Goal: Find specific page/section: Locate a particular part of the current website

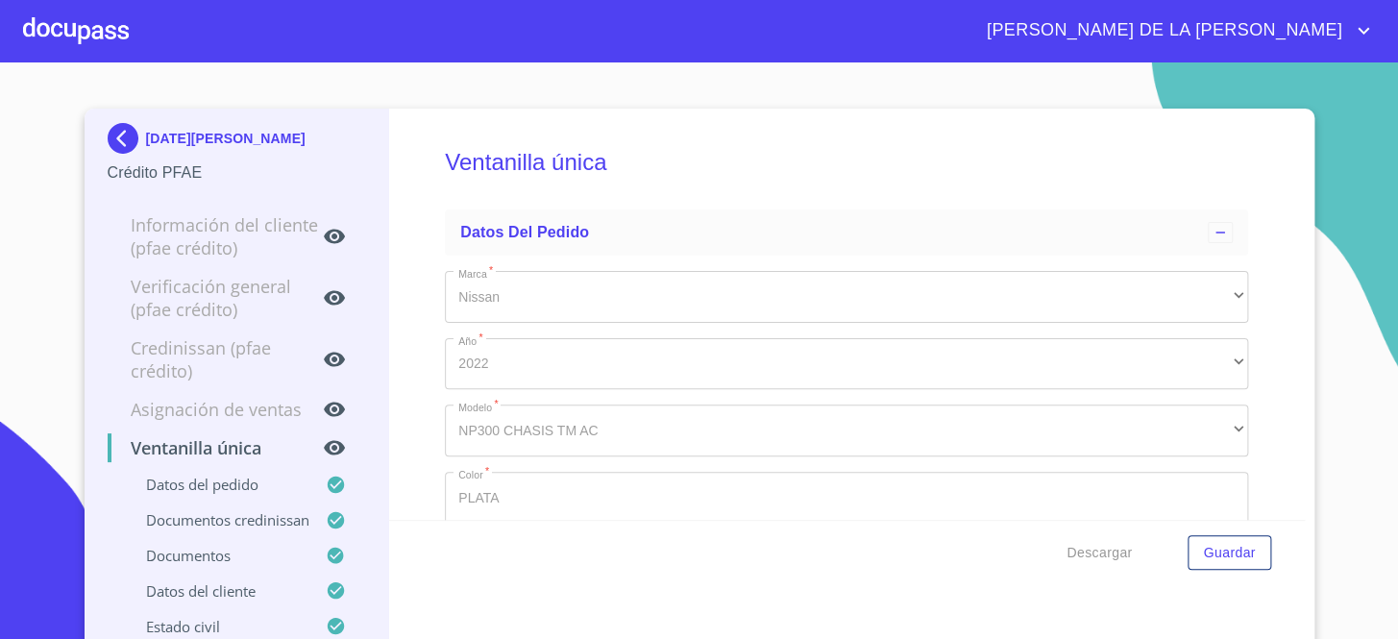
scroll to position [6203, 0]
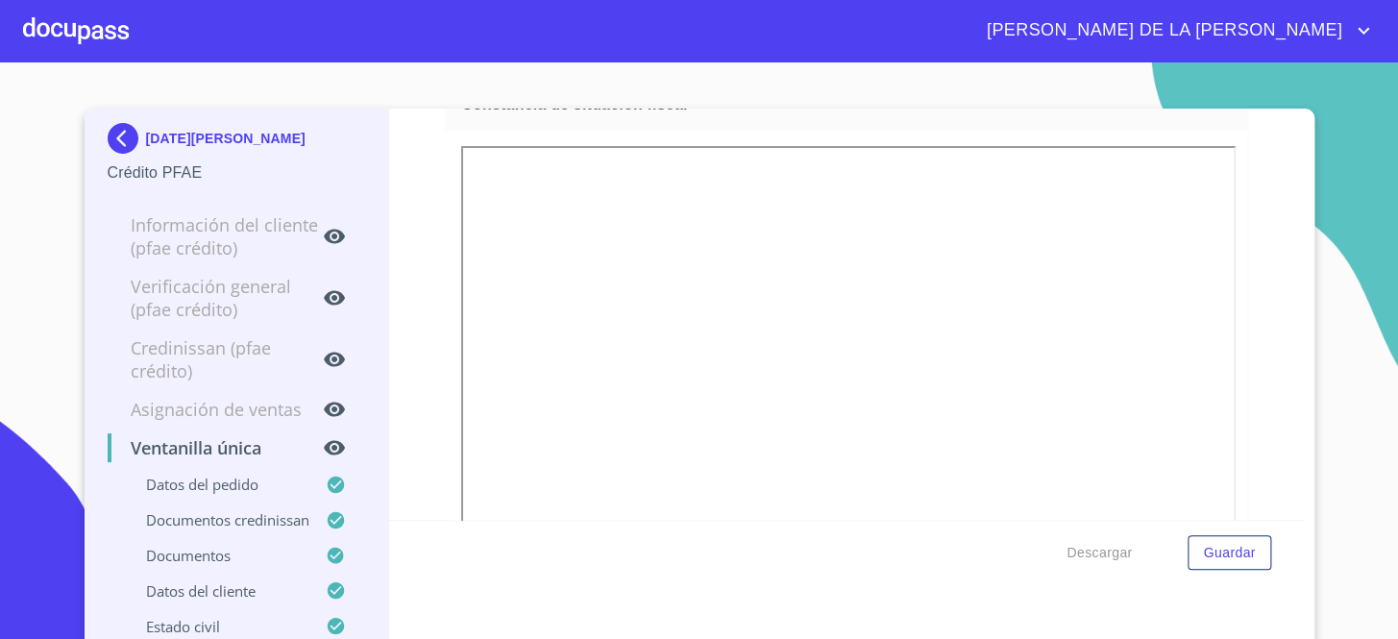
click at [114, 144] on img at bounding box center [127, 138] width 38 height 31
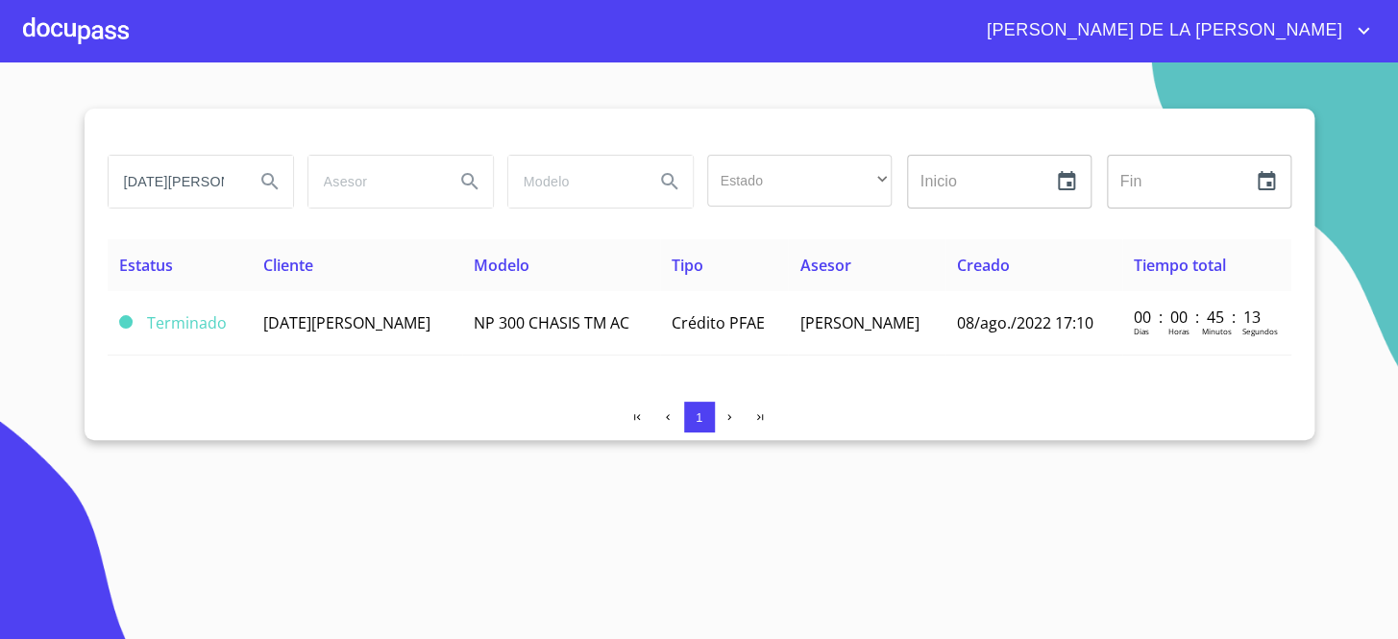
click at [220, 185] on input "[DATE][PERSON_NAME]" at bounding box center [174, 182] width 131 height 52
click at [218, 185] on input "[DATE][PERSON_NAME]" at bounding box center [174, 182] width 131 height 52
click at [211, 181] on input "[PERSON_NAME]" at bounding box center [174, 182] width 131 height 52
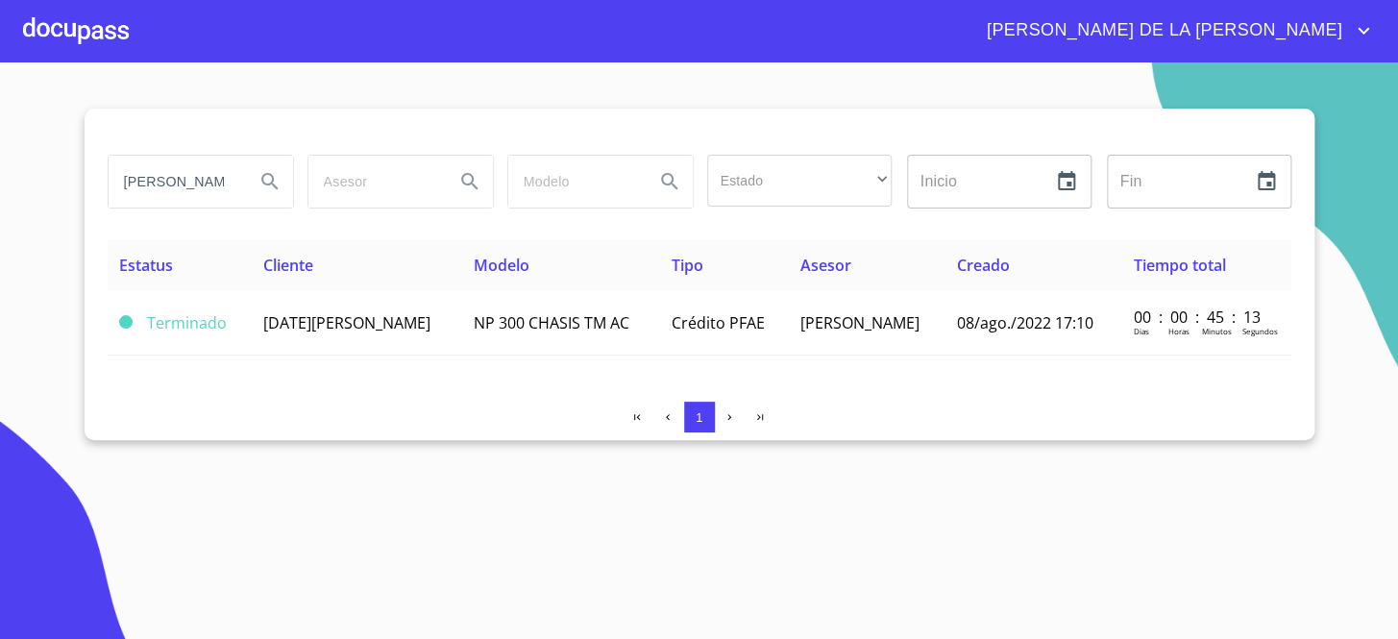
click at [210, 183] on input "[PERSON_NAME]" at bounding box center [174, 182] width 131 height 52
type input "[PERSON_NAME]"
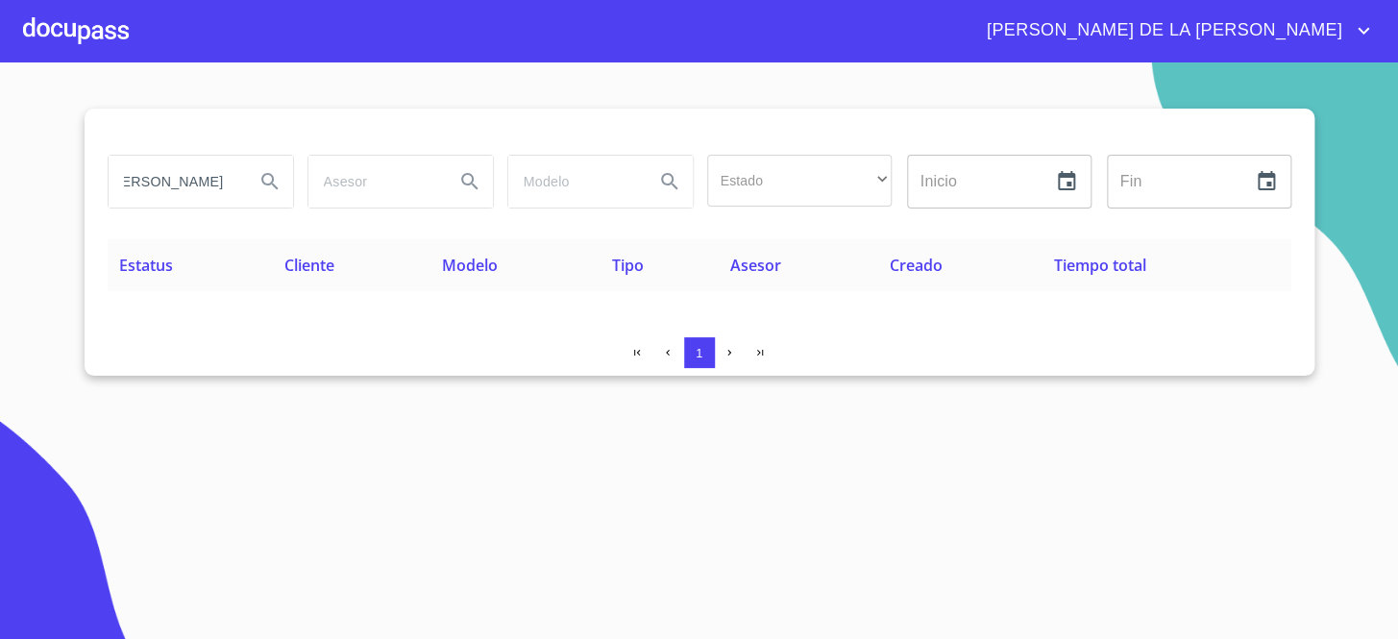
scroll to position [0, 0]
